Goal: Communication & Community: Answer question/provide support

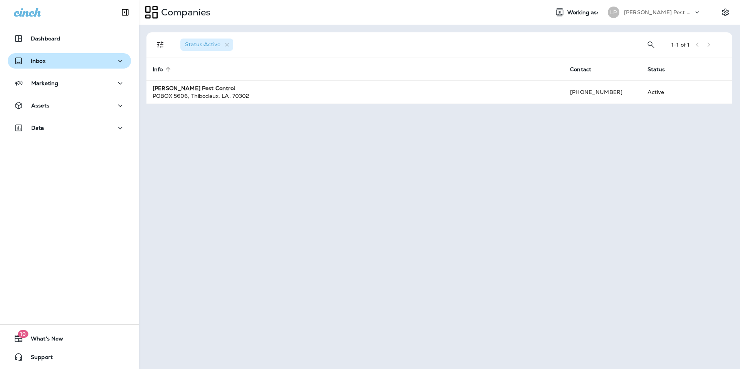
drag, startPoint x: 66, startPoint y: 64, endPoint x: 69, endPoint y: 67, distance: 4.6
click at [66, 64] on div "Inbox" at bounding box center [69, 61] width 111 height 10
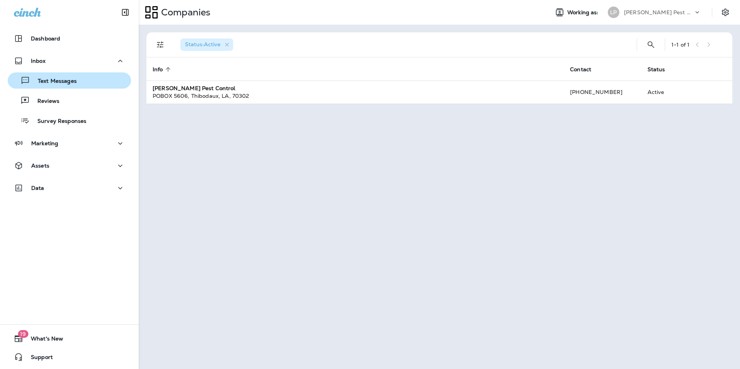
click at [64, 83] on p "Text Messages" at bounding box center [53, 81] width 47 height 7
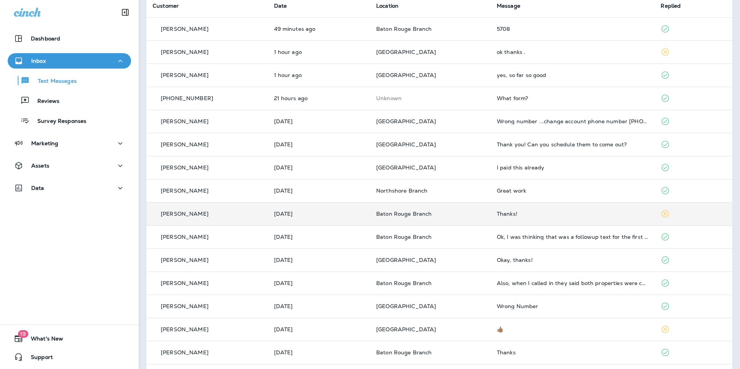
scroll to position [70, 0]
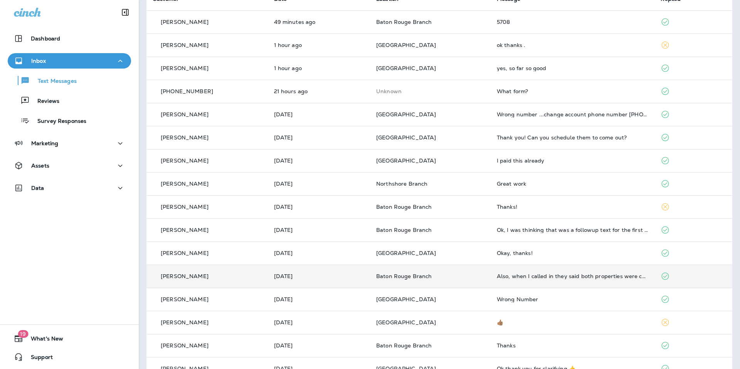
click at [217, 274] on div "[PERSON_NAME]" at bounding box center [207, 277] width 109 height 8
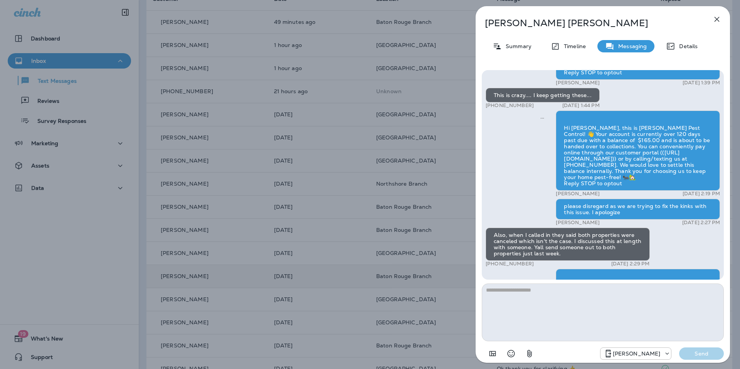
scroll to position [-96, 0]
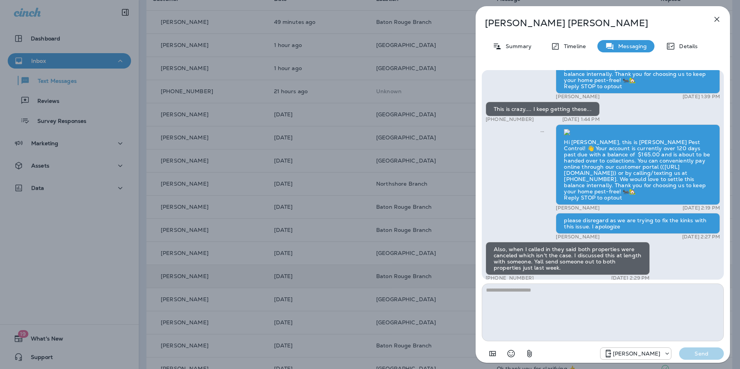
click at [118, 94] on div "[PERSON_NAME] Summary Timeline Messaging Details Hi [PERSON_NAME], this is [PER…" at bounding box center [370, 184] width 740 height 369
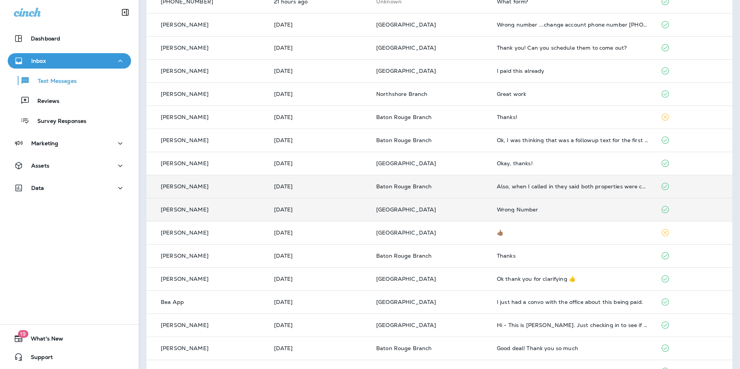
scroll to position [182, 0]
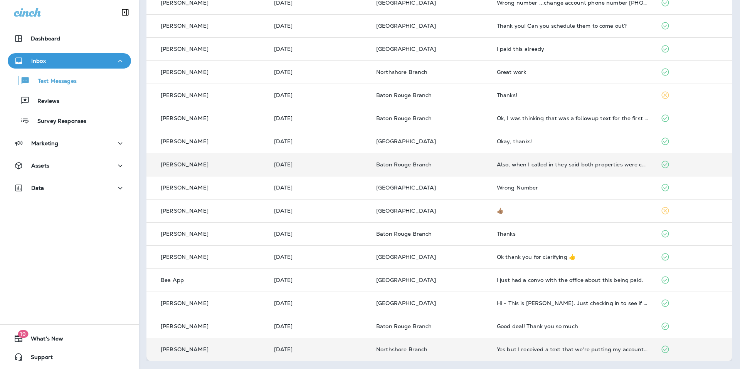
click at [473, 352] on p "Northshore Branch" at bounding box center [430, 350] width 108 height 6
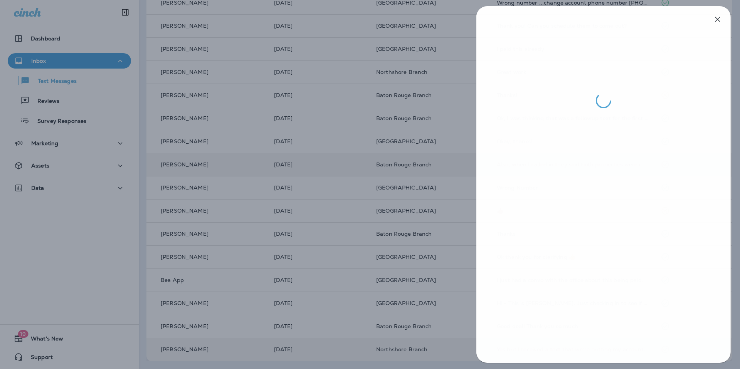
click at [123, 212] on div at bounding box center [371, 184] width 740 height 369
